Goal: Feedback & Contribution: Leave review/rating

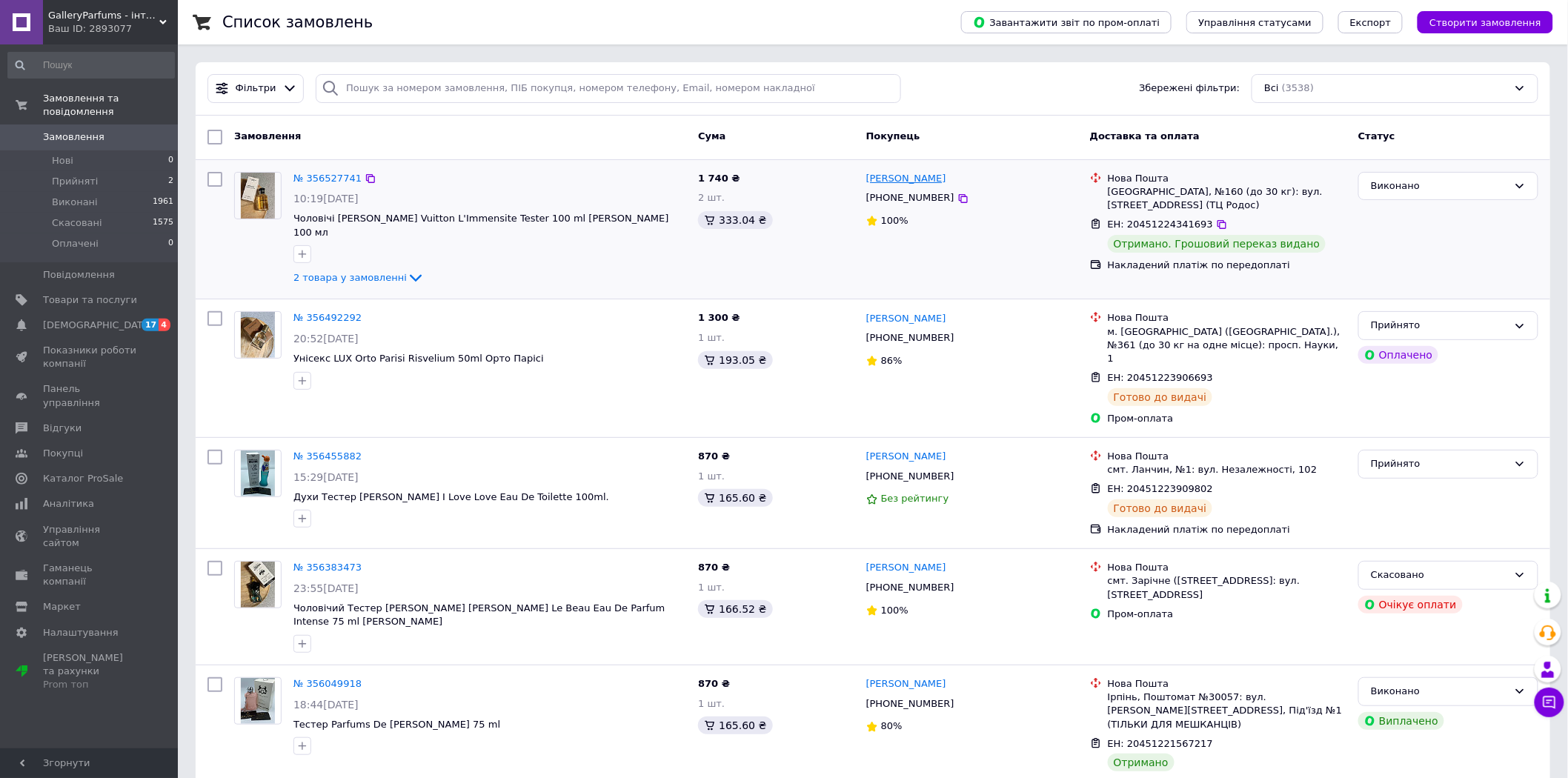
click at [868, 180] on link "[PERSON_NAME]" at bounding box center [906, 178] width 80 height 14
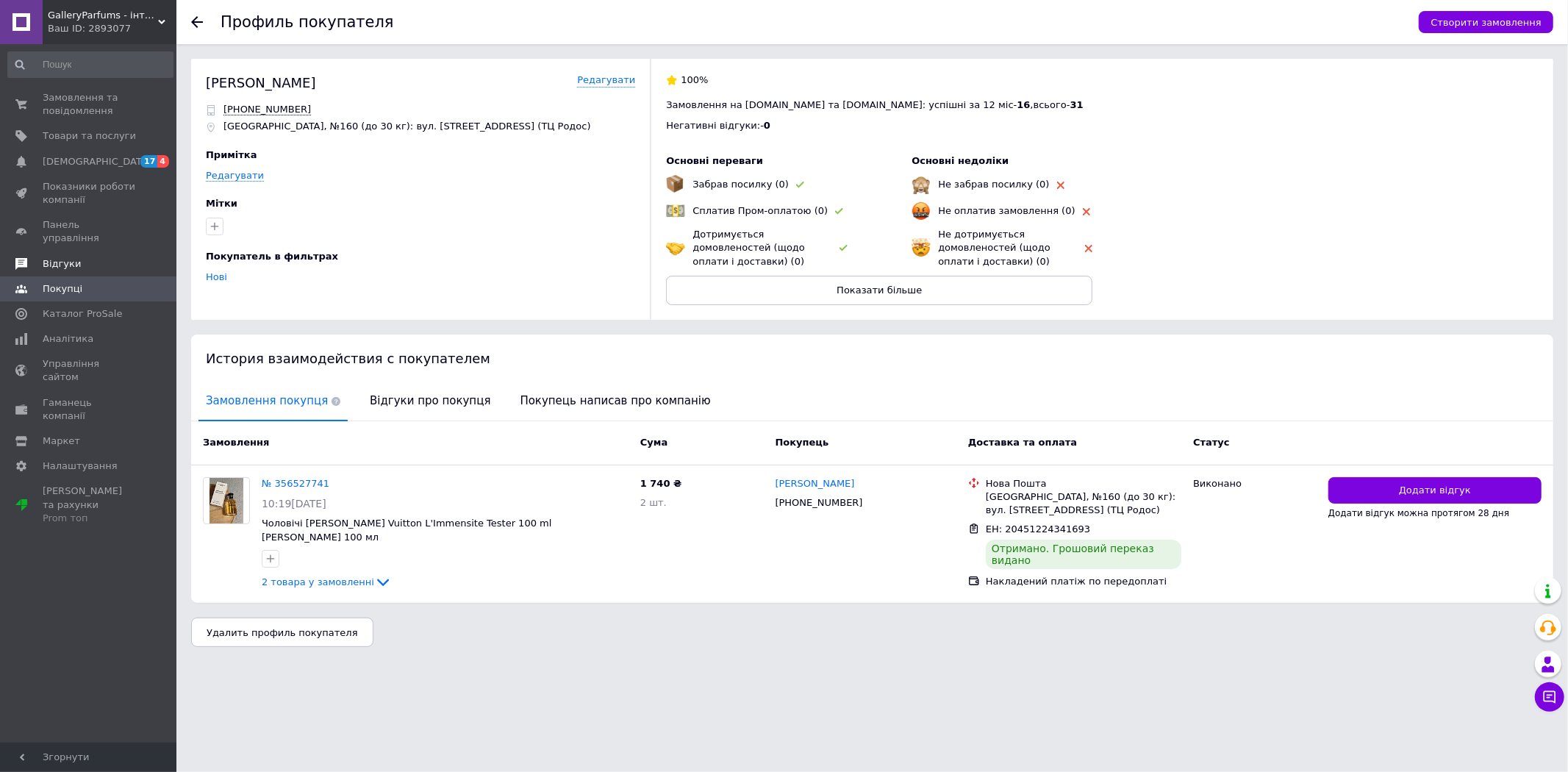
click at [80, 257] on span "Відгуки" at bounding box center [89, 264] width 94 height 13
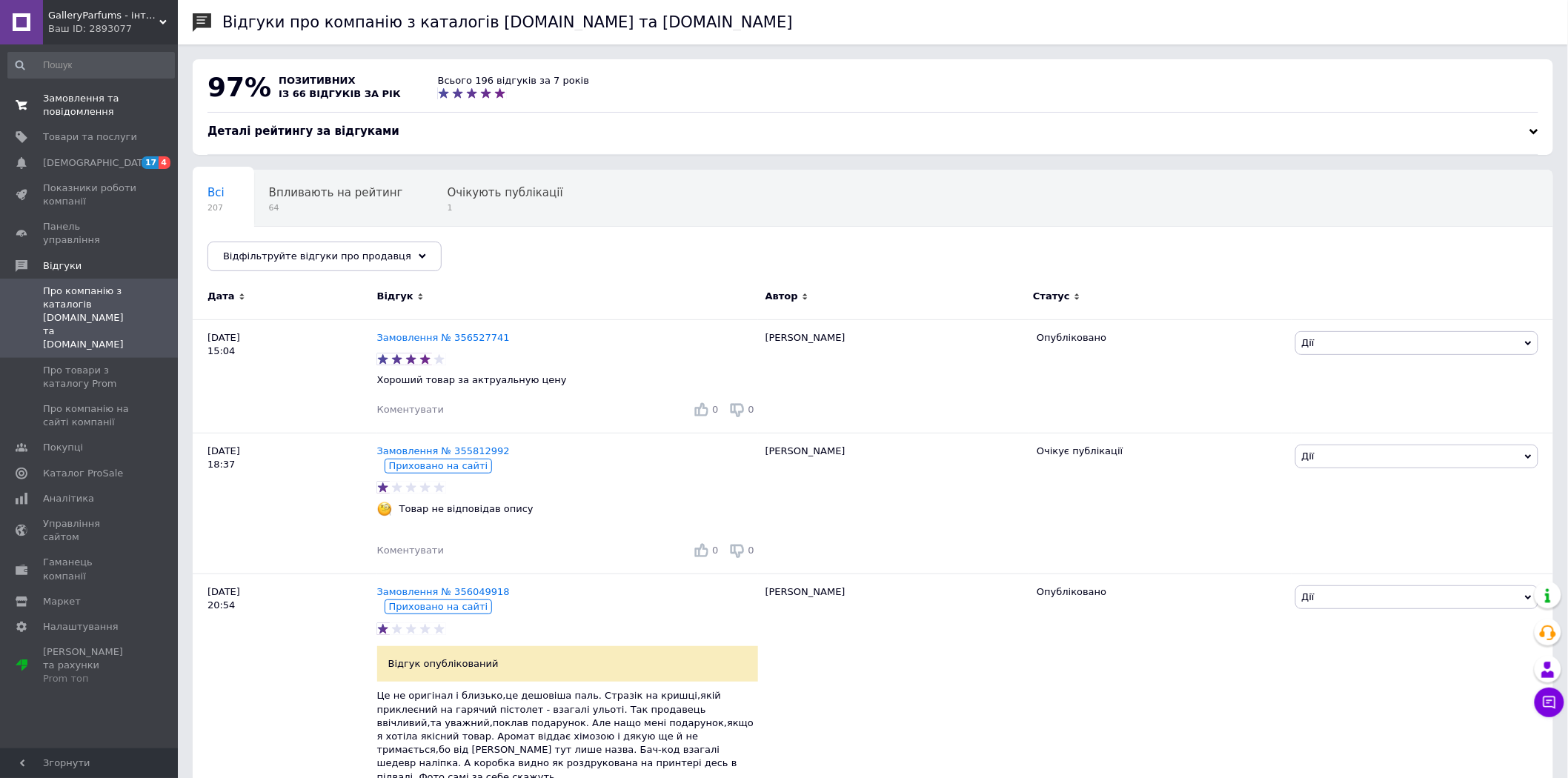
click at [122, 104] on span "Замовлення та повідомлення" at bounding box center [90, 105] width 94 height 27
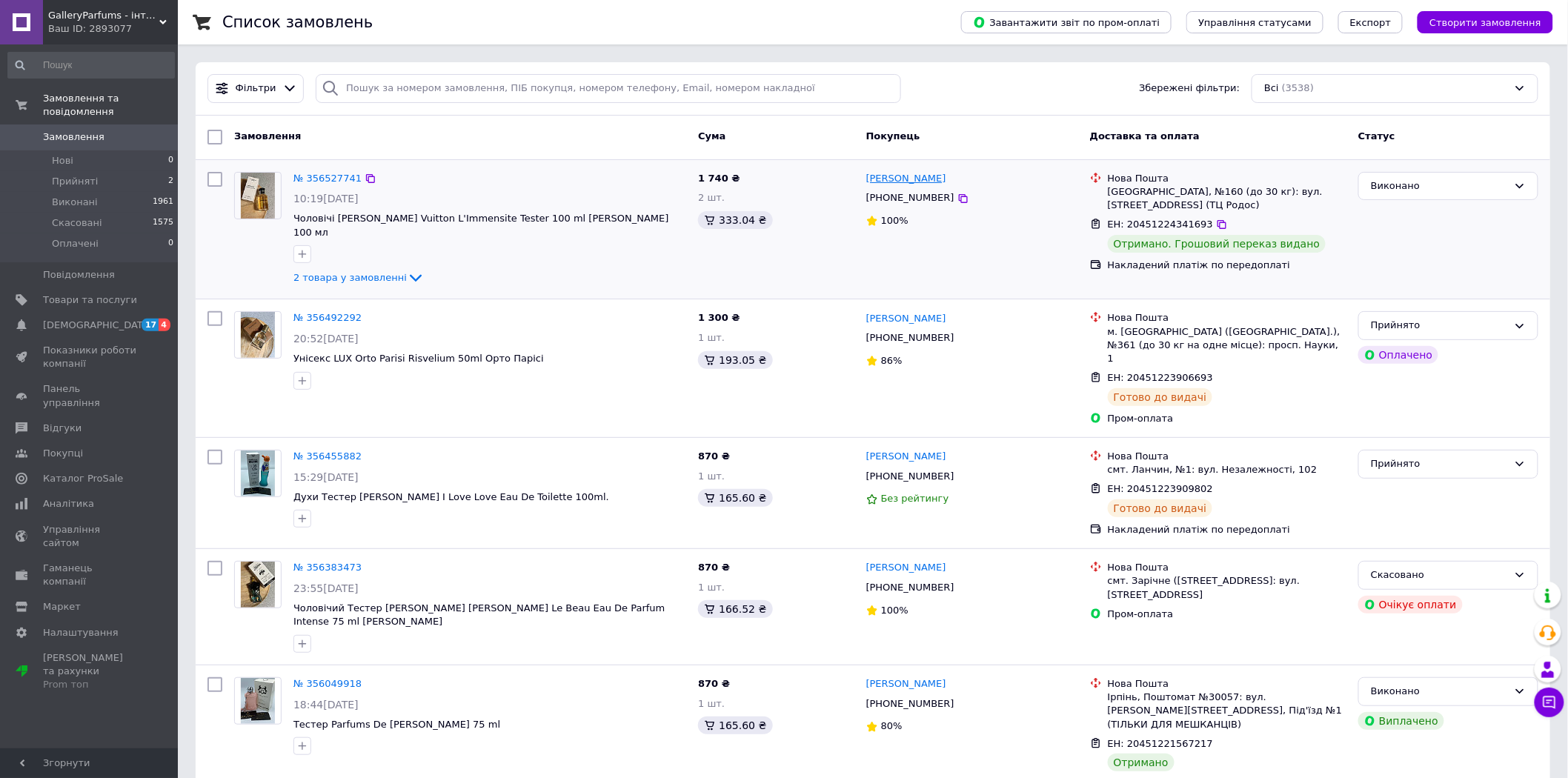
click at [911, 183] on link "[PERSON_NAME]" at bounding box center [906, 178] width 80 height 14
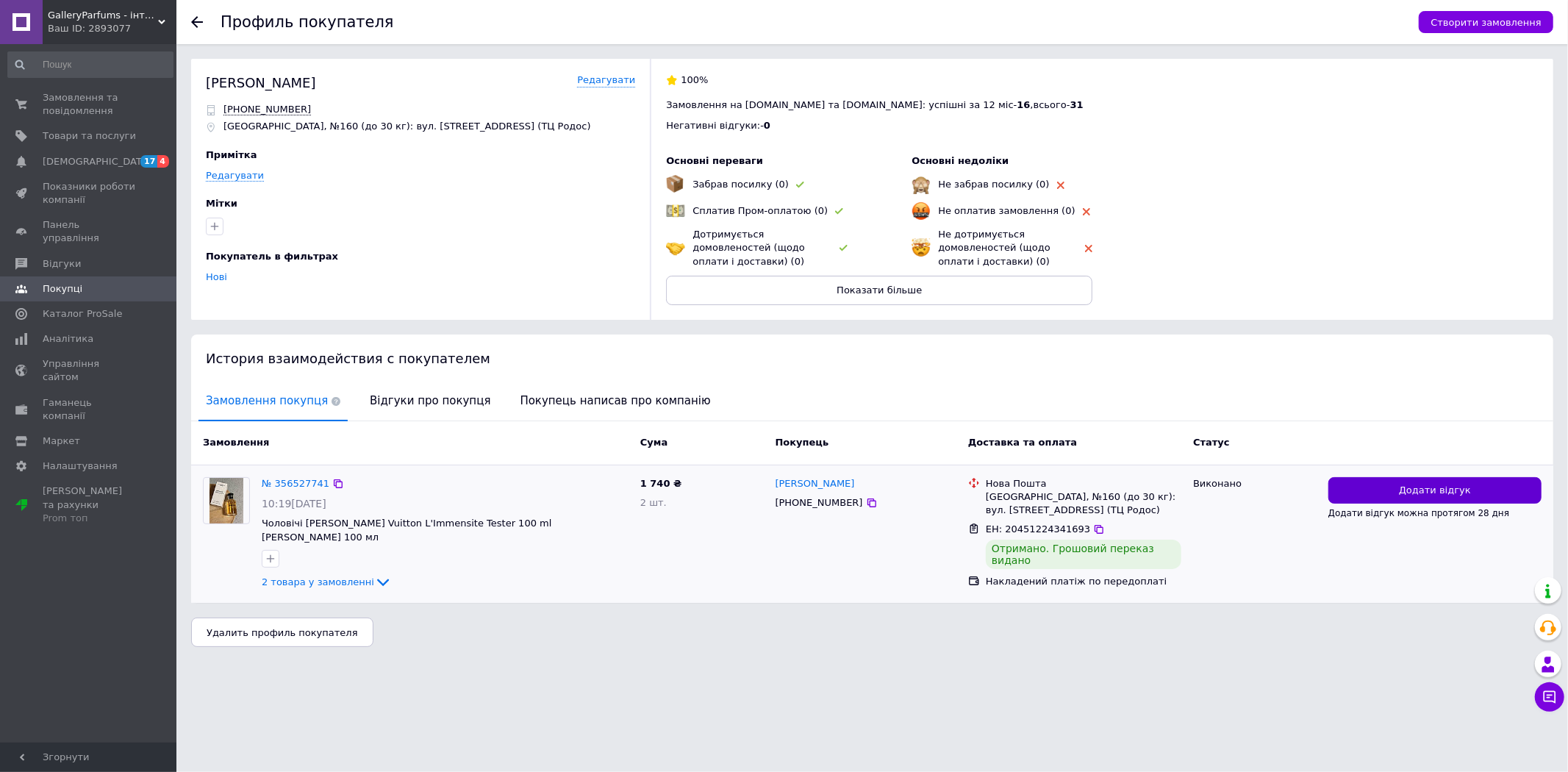
click at [1469, 494] on button "Додати відгук" at bounding box center [1435, 491] width 213 height 27
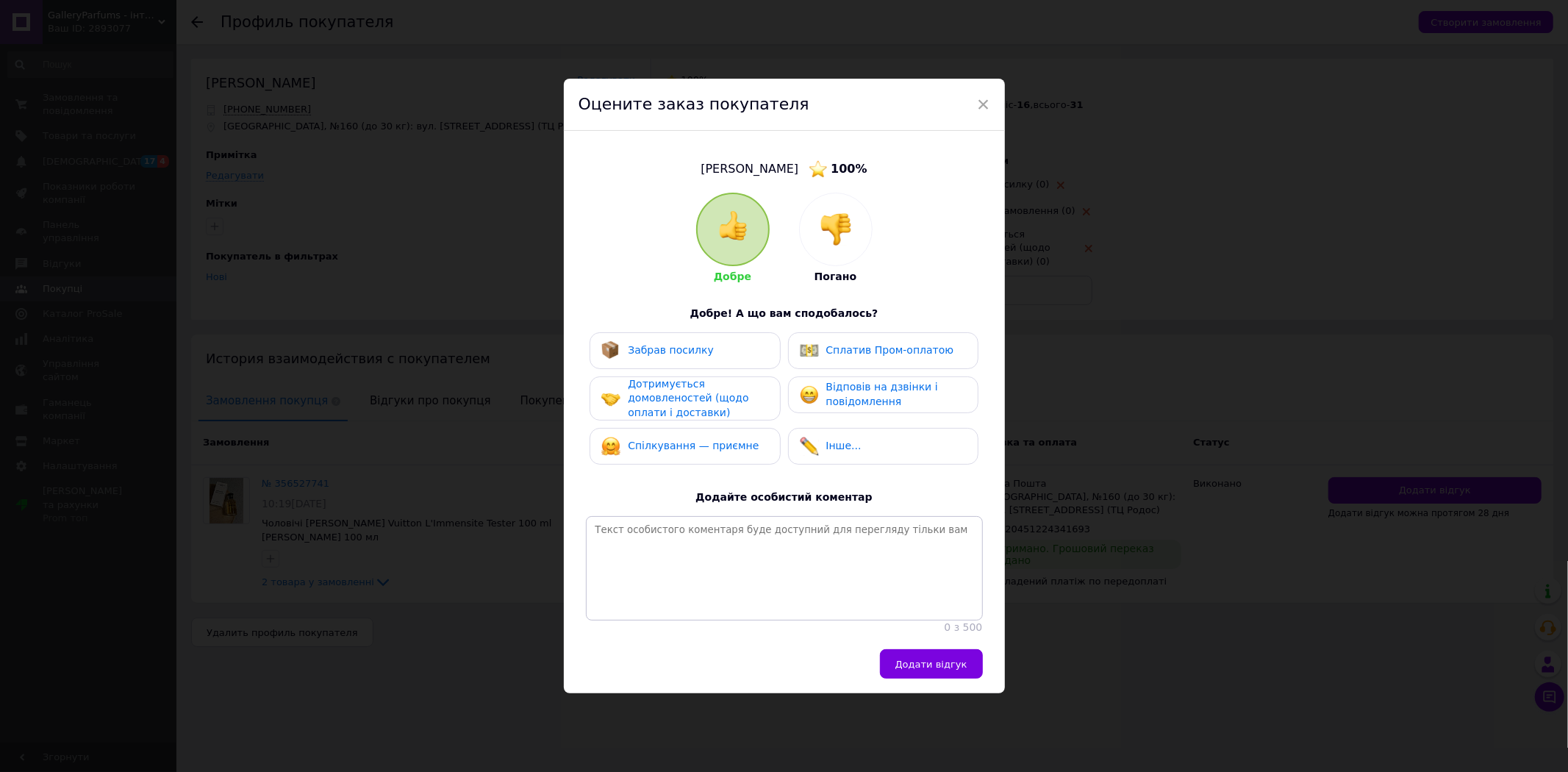
click at [665, 344] on span "Забрав посилку" at bounding box center [671, 350] width 86 height 12
click at [658, 390] on span "Дотримується домовленостей (щодо оплати і доставки)" at bounding box center [688, 398] width 121 height 41
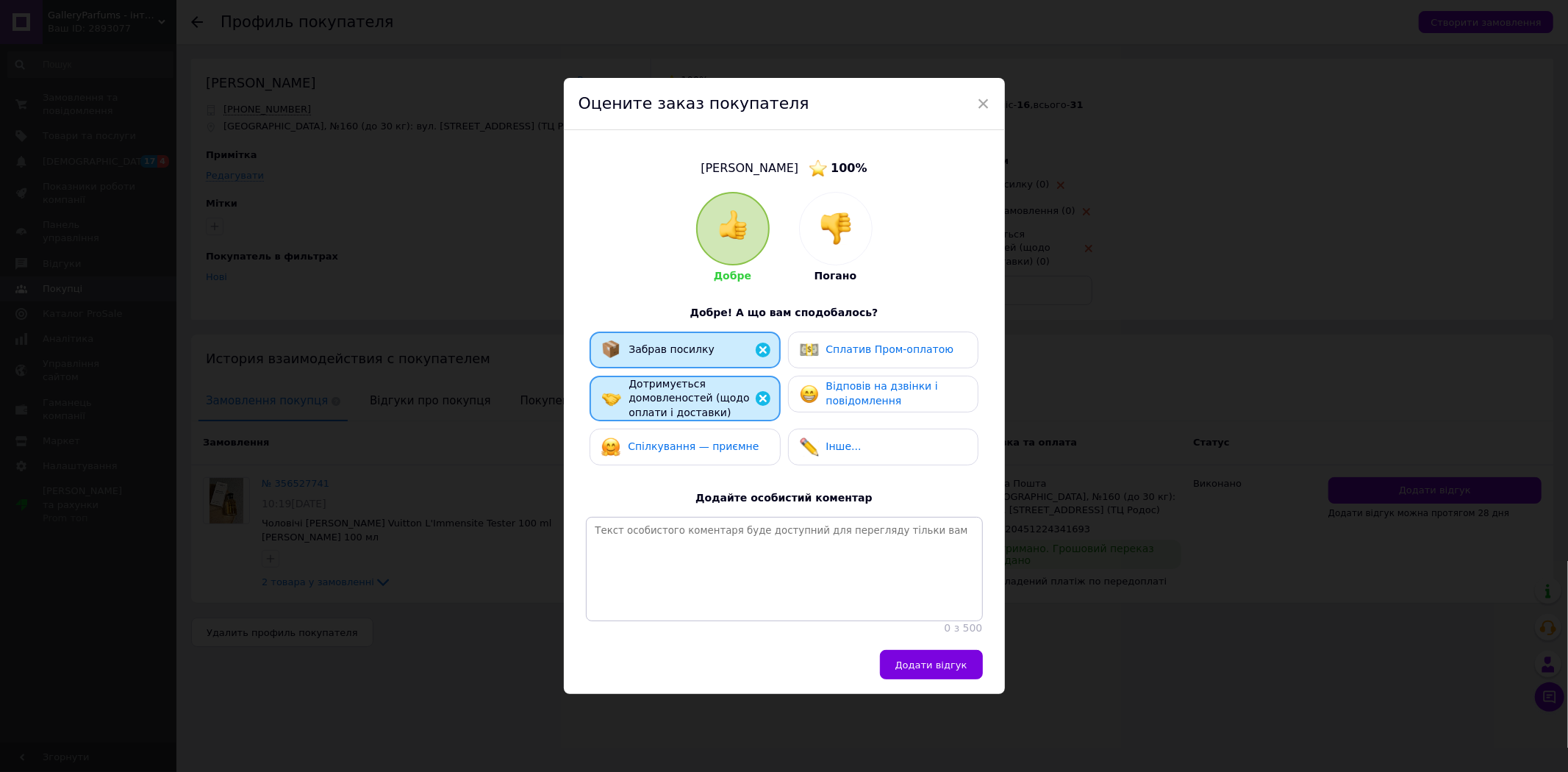
drag, startPoint x: 659, startPoint y: 436, endPoint x: 790, endPoint y: 347, distance: 158.4
click at [659, 441] on span "Спілкування — приємне" at bounding box center [693, 446] width 131 height 12
drag, startPoint x: 836, startPoint y: 348, endPoint x: 833, endPoint y: 378, distance: 30.1
click at [836, 349] on div "Сплатив Пром-оплатою" at bounding box center [878, 350] width 155 height 19
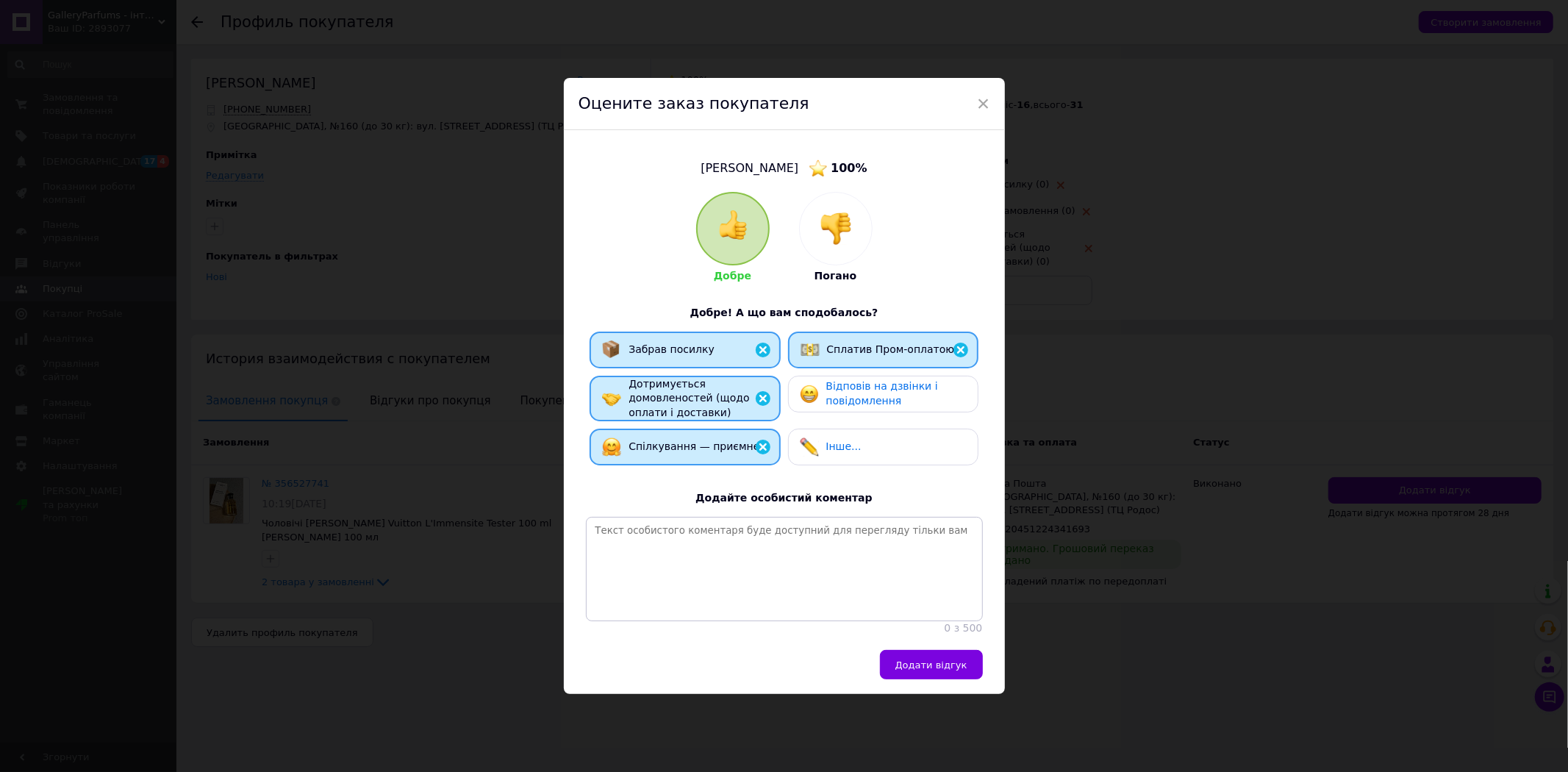
click at [845, 376] on div "Відповів на дзвінки і повідомлення" at bounding box center [883, 394] width 190 height 37
click at [872, 331] on div "Сплатив Пром-оплатою" at bounding box center [883, 350] width 190 height 37
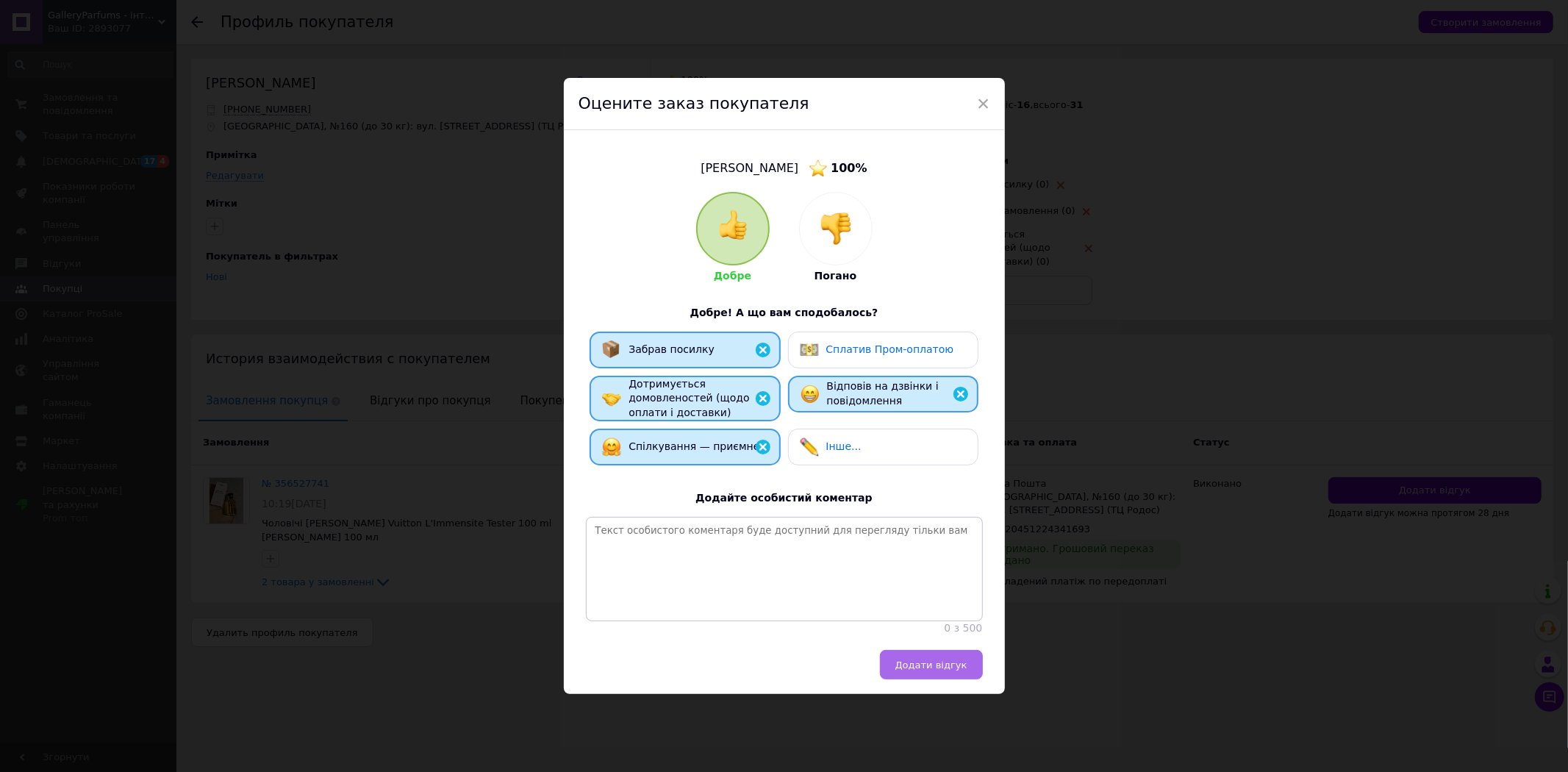
click at [953, 659] on button "Додати відгук" at bounding box center [931, 664] width 103 height 29
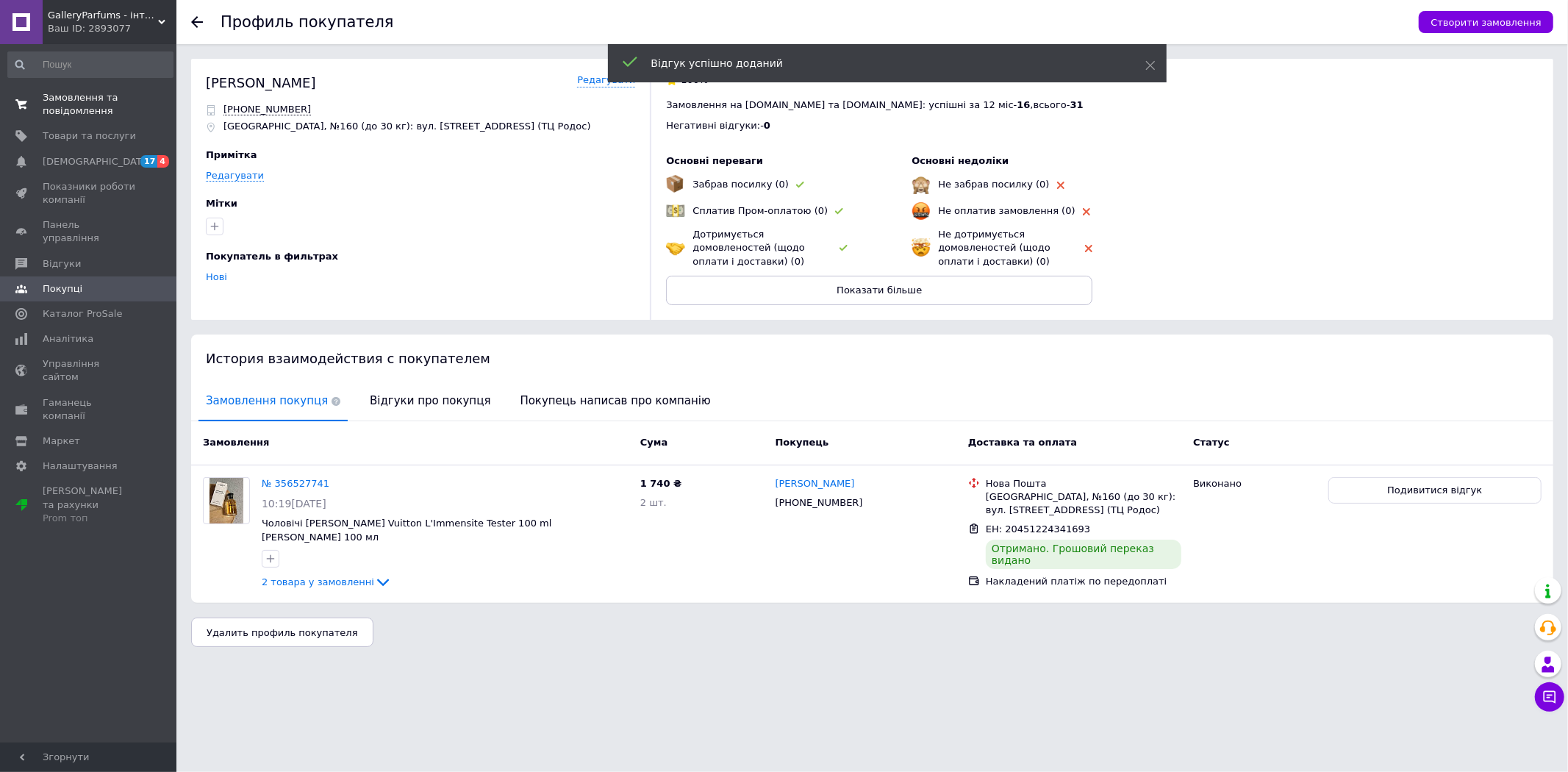
click at [120, 110] on span "Замовлення та повідомлення" at bounding box center [89, 105] width 94 height 27
